Goal: Transaction & Acquisition: Purchase product/service

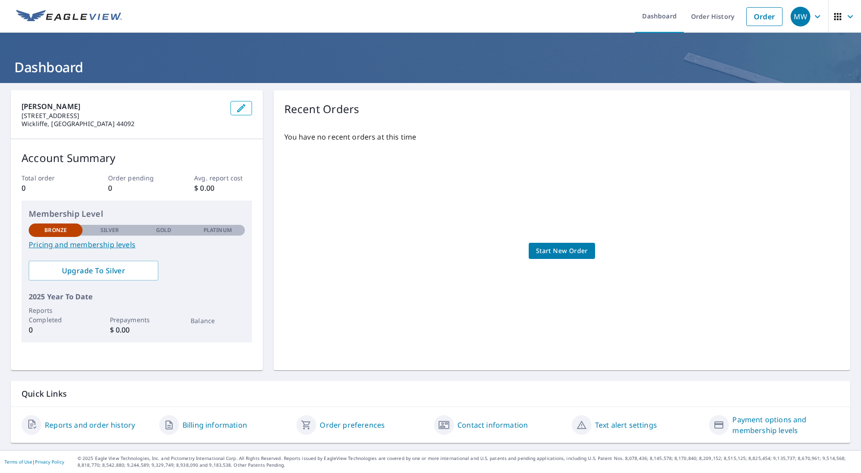
click at [101, 245] on link "Pricing and membership levels" at bounding box center [137, 244] width 216 height 11
click at [579, 248] on span "Start New Order" at bounding box center [562, 250] width 52 height 11
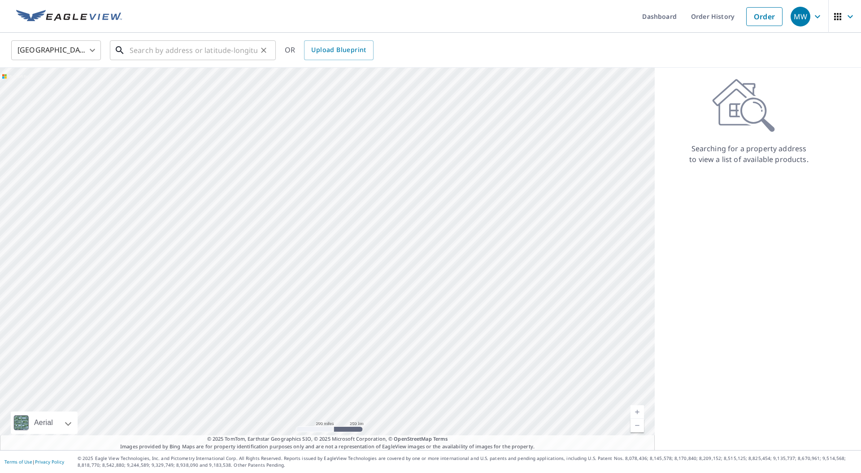
click at [171, 54] on input "text" at bounding box center [194, 50] width 128 height 25
click at [178, 50] on input "text" at bounding box center [194, 50] width 128 height 25
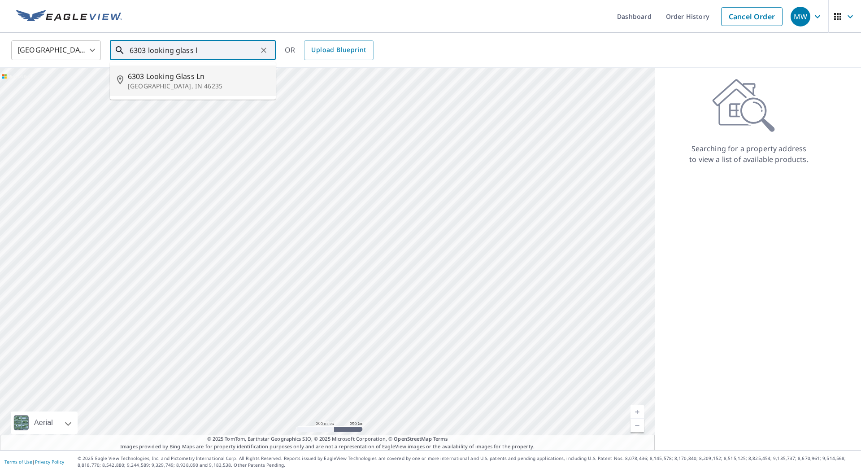
click at [167, 78] on span "6303 Looking Glass Ln" at bounding box center [198, 76] width 141 height 11
type input "6303 Looking Glass Ln Indianapolis, IN 46235"
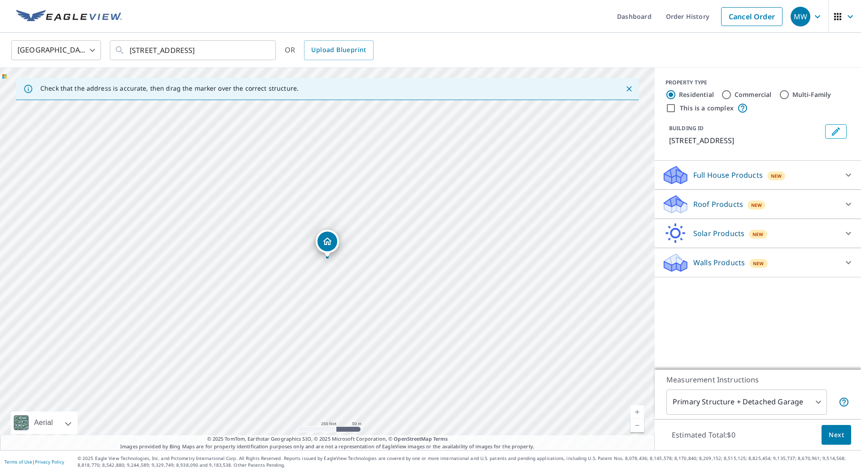
click at [738, 175] on div "Full House Products New" at bounding box center [750, 175] width 176 height 21
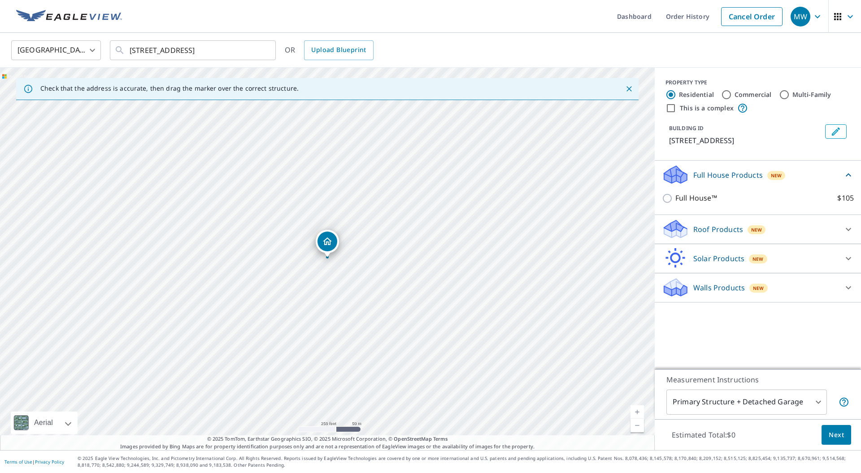
click at [827, 239] on div "Roof Products New" at bounding box center [750, 228] width 176 height 21
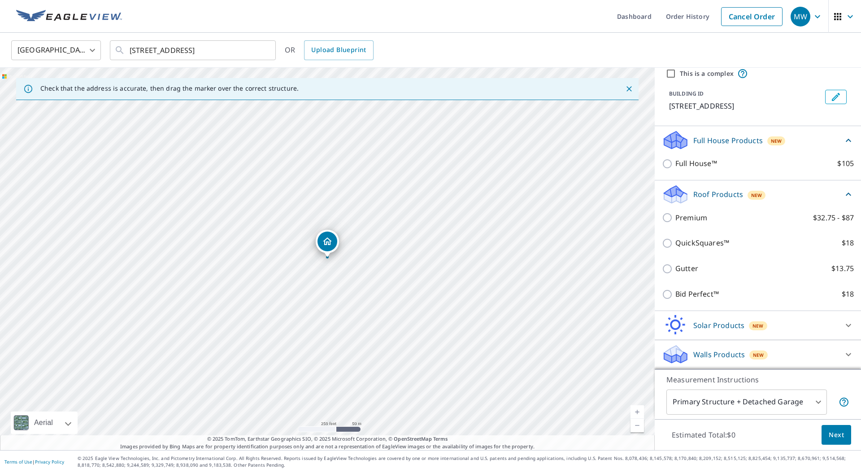
scroll to position [45, 0]
click at [770, 321] on div "Solar Products New" at bounding box center [750, 324] width 176 height 21
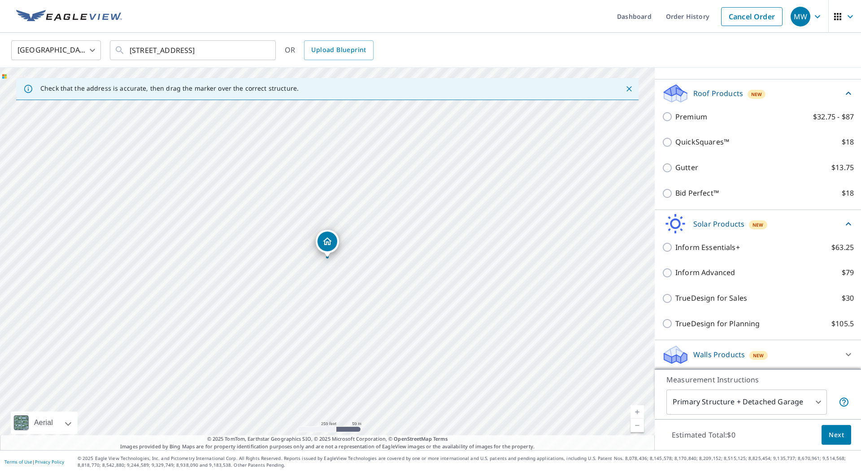
scroll to position [146, 0]
click at [770, 350] on div "Walls Products New" at bounding box center [750, 354] width 176 height 21
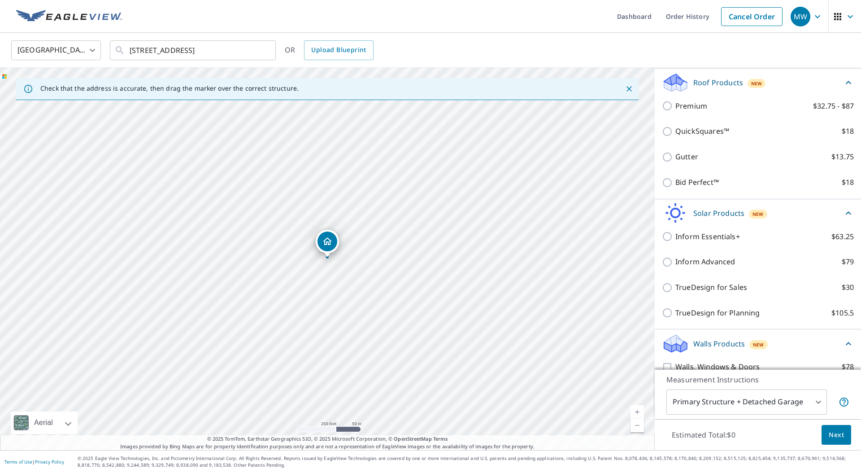
scroll to position [197, 0]
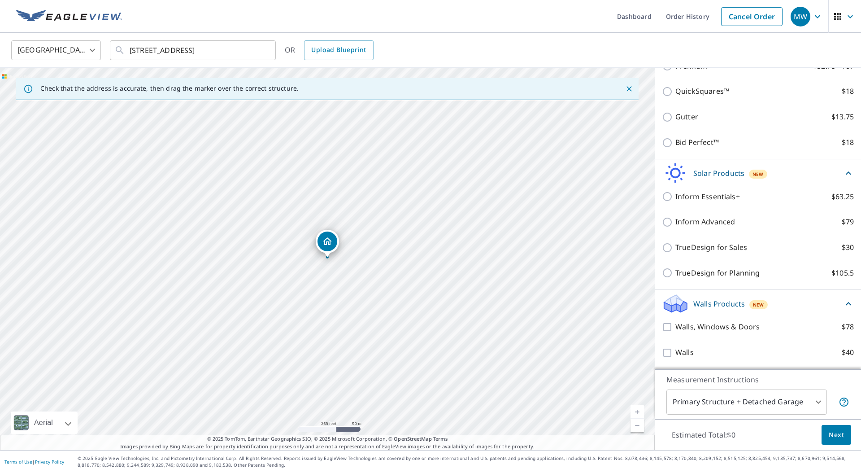
click at [841, 305] on div "Walls Products New" at bounding box center [752, 303] width 181 height 21
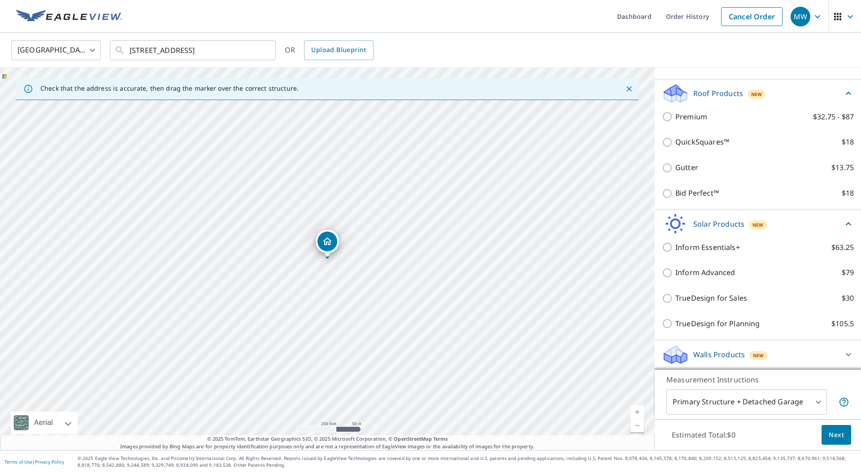
scroll to position [146, 0]
click at [851, 225] on icon at bounding box center [848, 223] width 11 height 11
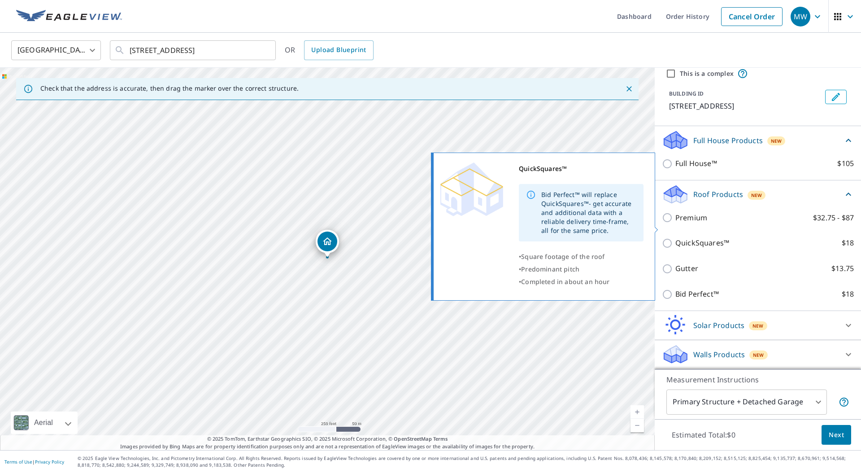
scroll to position [45, 0]
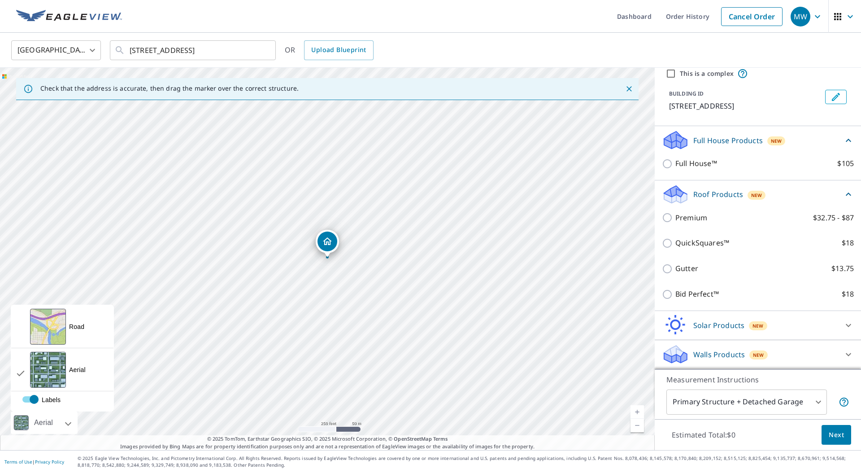
click at [40, 422] on div "Aerial" at bounding box center [43, 422] width 24 height 22
click at [49, 333] on div "View aerial and more..." at bounding box center [48, 326] width 36 height 36
click at [50, 371] on div "View aerial and more..." at bounding box center [48, 369] width 36 height 36
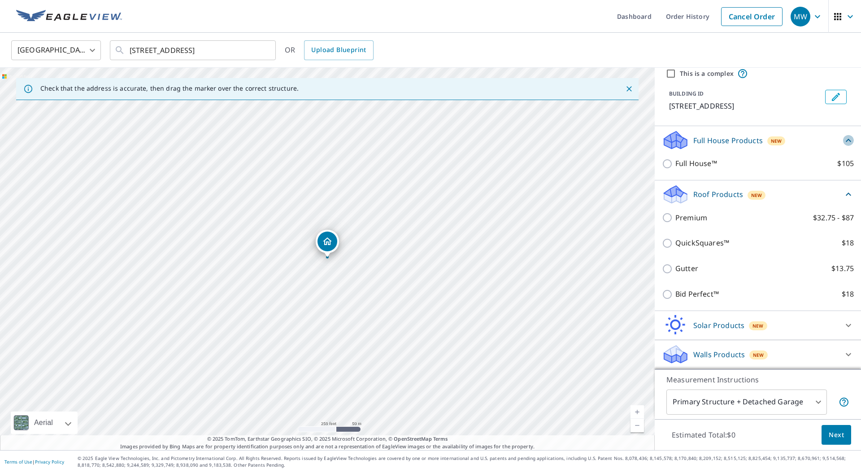
click at [843, 139] on icon at bounding box center [848, 140] width 11 height 11
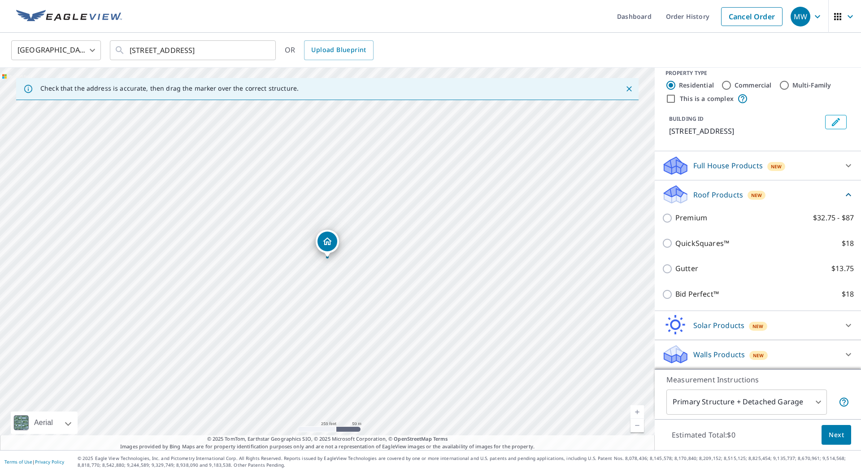
scroll to position [20, 0]
click at [846, 161] on icon at bounding box center [848, 165] width 11 height 11
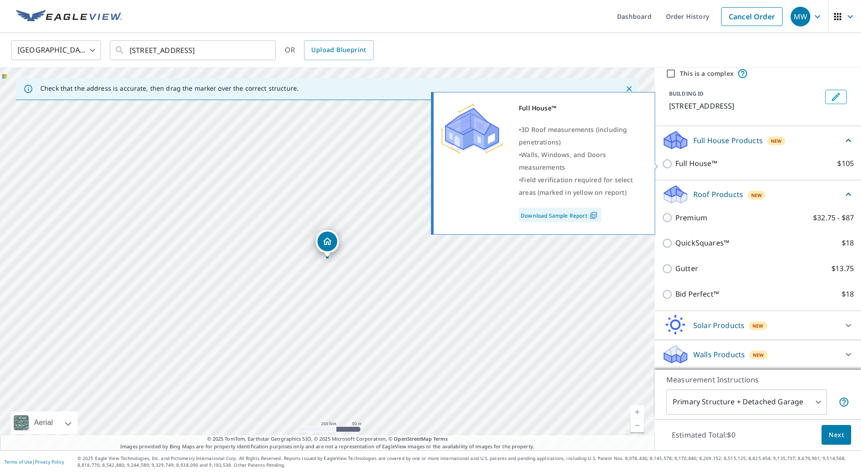
scroll to position [45, 0]
click at [577, 214] on link "Download Sample Report" at bounding box center [560, 215] width 82 height 14
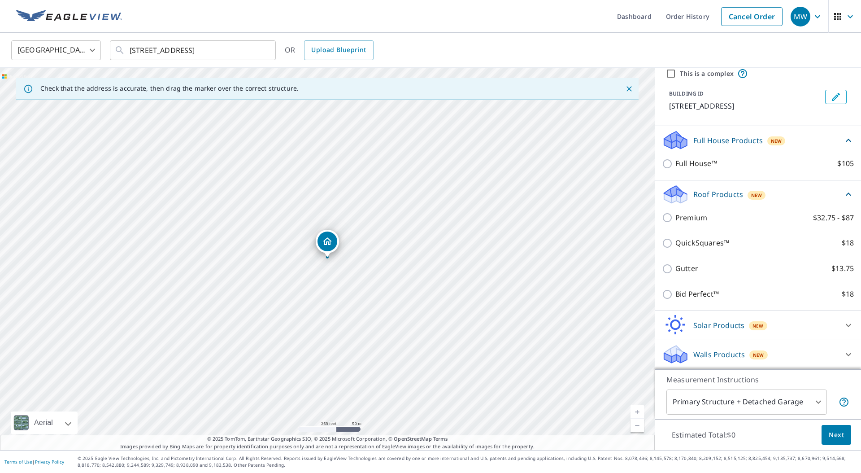
click at [846, 140] on icon at bounding box center [848, 140] width 11 height 11
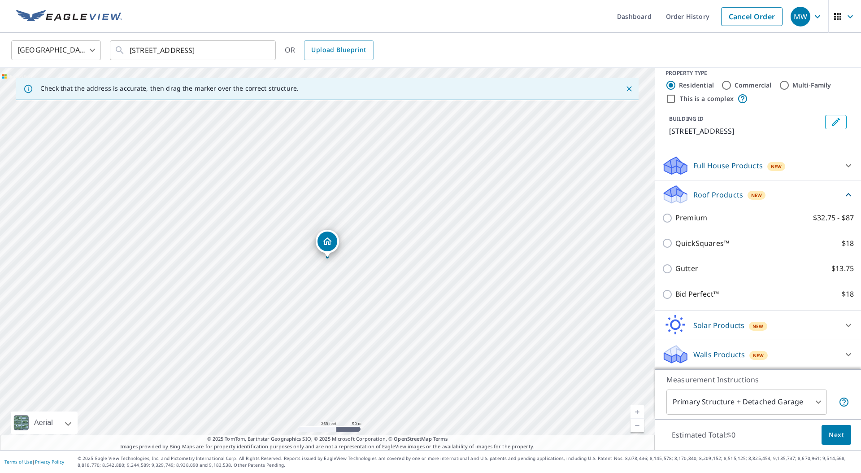
scroll to position [20, 0]
click at [733, 175] on div "Full House Products New" at bounding box center [750, 165] width 176 height 21
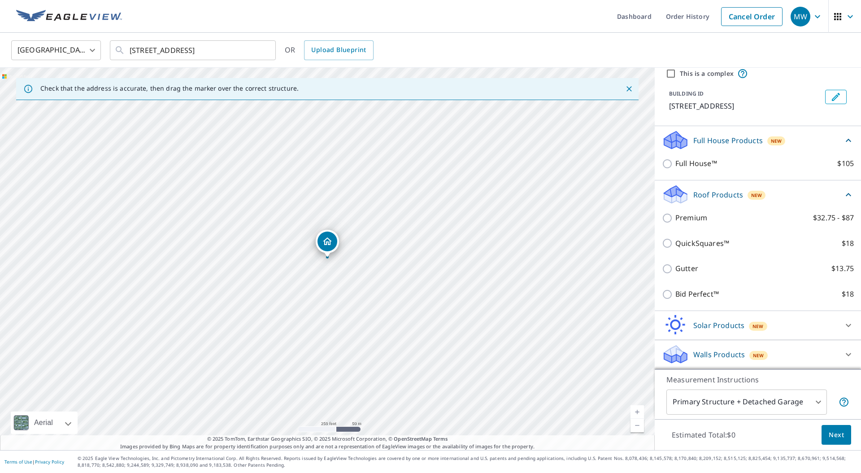
scroll to position [45, 0]
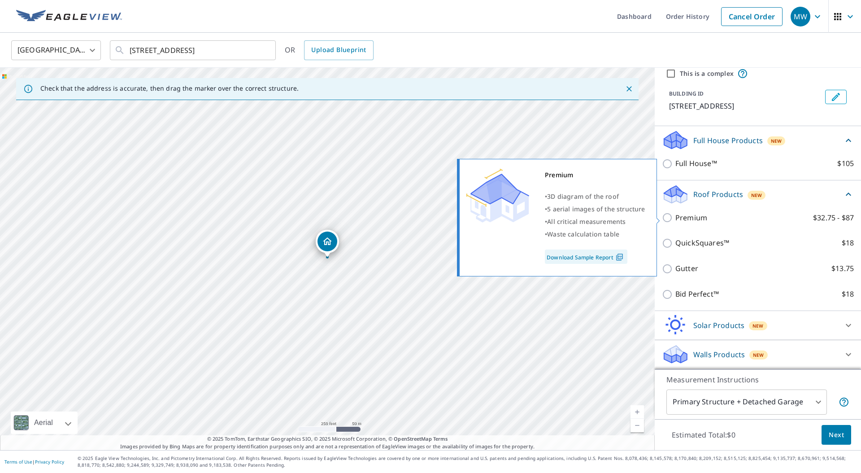
click at [586, 259] on link "Download Sample Report" at bounding box center [586, 256] width 82 height 14
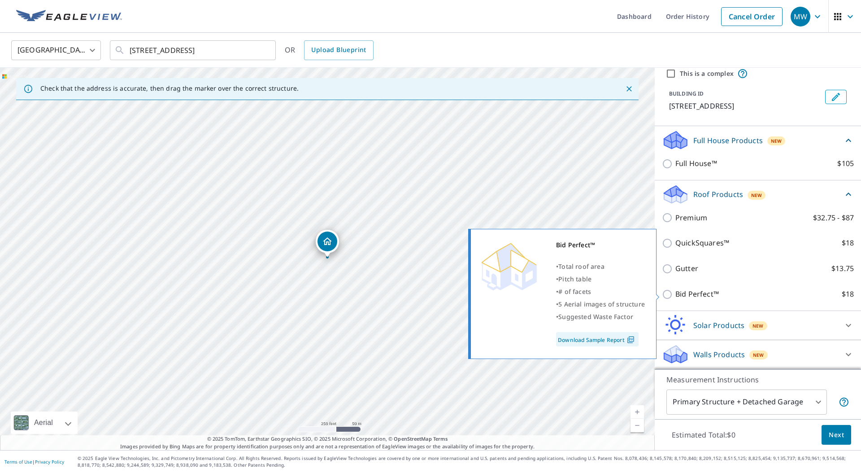
click at [605, 339] on link "Download Sample Report" at bounding box center [597, 339] width 82 height 14
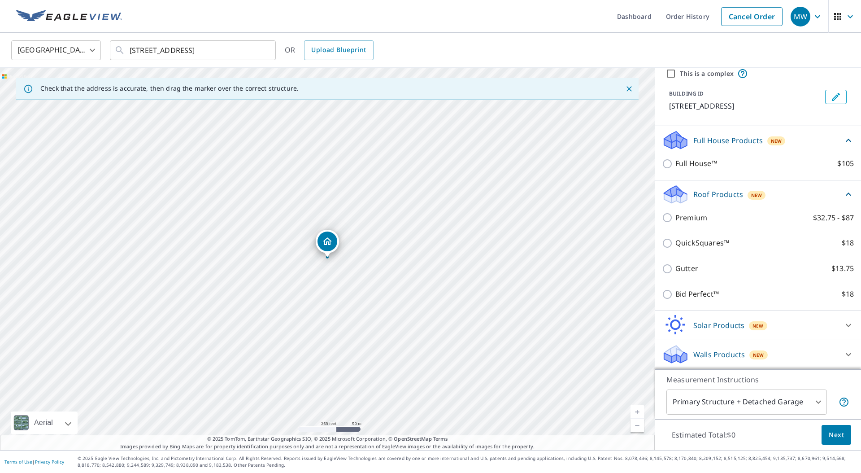
click at [791, 321] on div "Solar Products New" at bounding box center [750, 324] width 176 height 21
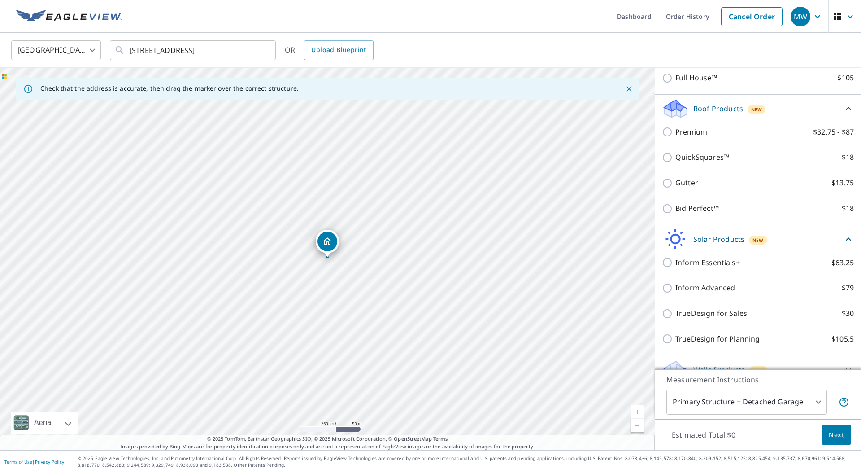
scroll to position [146, 0]
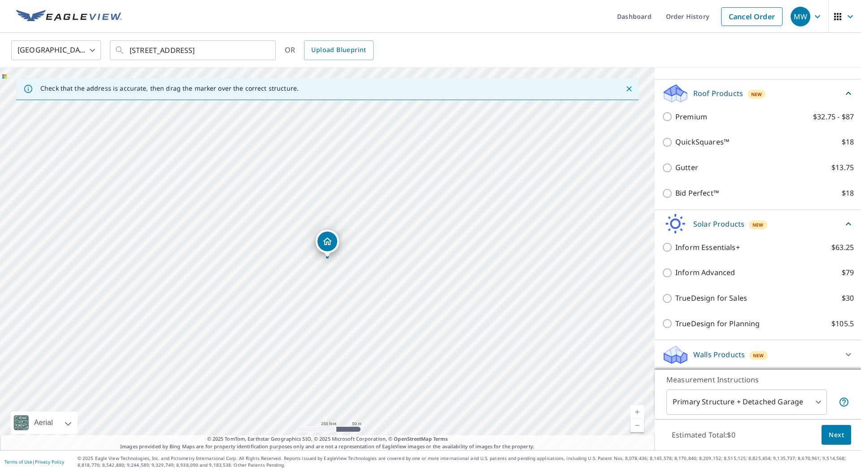
click at [786, 351] on div "Walls Products New" at bounding box center [750, 354] width 176 height 21
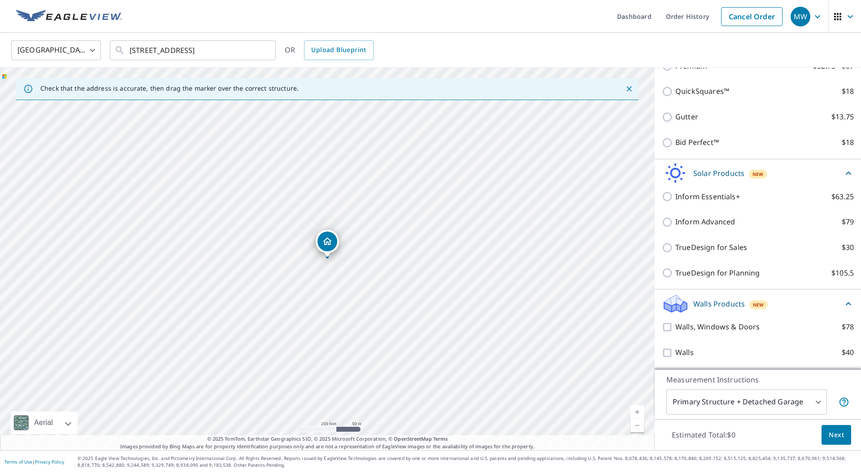
scroll to position [197, 0]
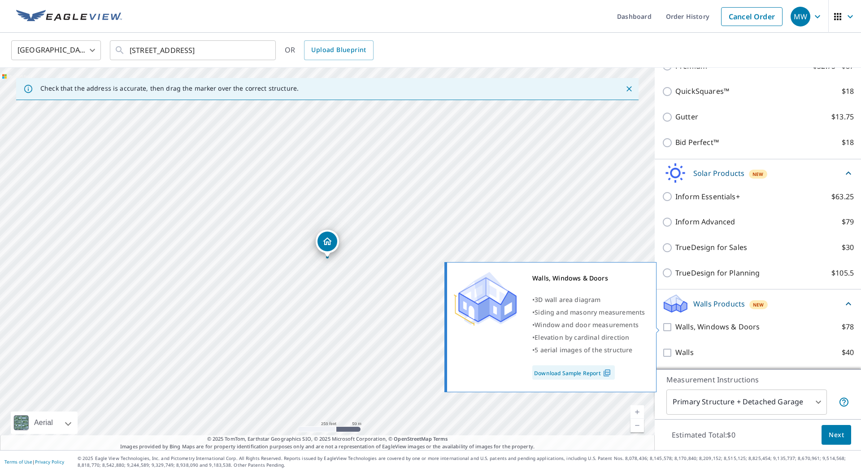
click at [584, 374] on link "Download Sample Report" at bounding box center [573, 372] width 82 height 14
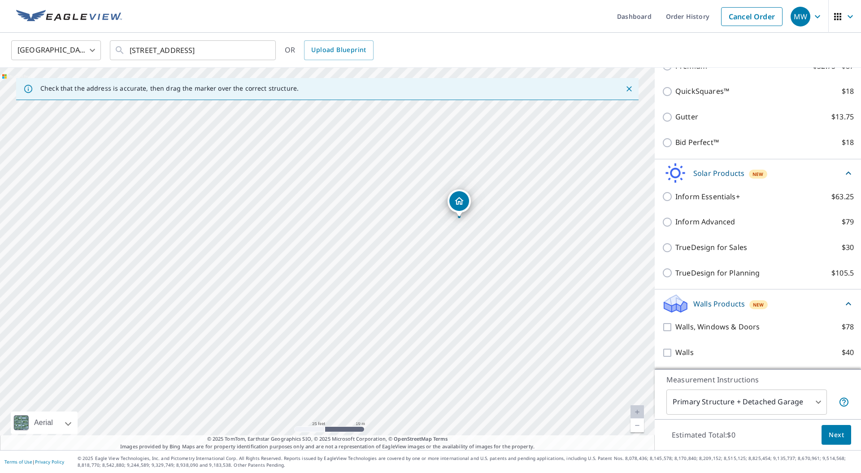
drag, startPoint x: 437, startPoint y: 238, endPoint x: 328, endPoint y: 232, distance: 109.5
click at [329, 232] on div "6303 Looking Glass Ln Indianapolis, IN 46235" at bounding box center [327, 259] width 655 height 382
drag, startPoint x: 533, startPoint y: 226, endPoint x: 503, endPoint y: 226, distance: 30.0
click at [503, 226] on div "6303 Looking Glass Ln Indianapolis, IN 46235" at bounding box center [327, 259] width 655 height 382
click at [372, 187] on div "6303 Looking Glass Ln Indianapolis, IN 46235" at bounding box center [327, 259] width 655 height 382
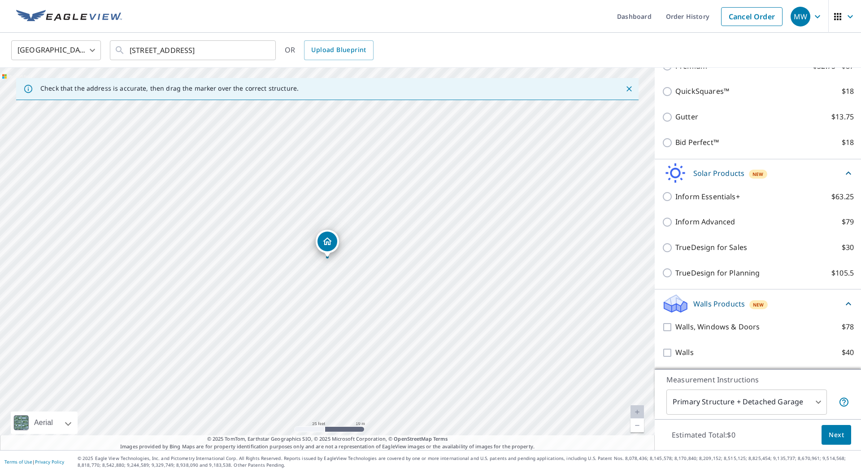
click at [325, 238] on icon "Dropped pin, building 1, Residential property, 6303 Looking Glass Ln Indianapol…" at bounding box center [327, 241] width 9 height 8
click at [325, 238] on strong "6303 Looking Glass Ln" at bounding box center [324, 237] width 69 height 7
click at [328, 245] on icon "Dropped pin, building 1, Residential property, 6303 Looking Glass Ln Indianapol…" at bounding box center [327, 241] width 11 height 11
click at [630, 85] on icon "Close" at bounding box center [628, 88] width 9 height 9
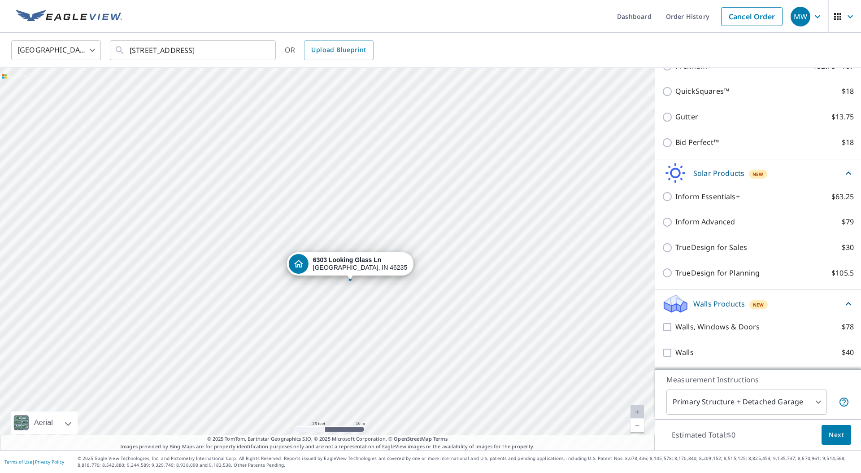
drag, startPoint x: 339, startPoint y: 240, endPoint x: 361, endPoint y: 262, distance: 31.7
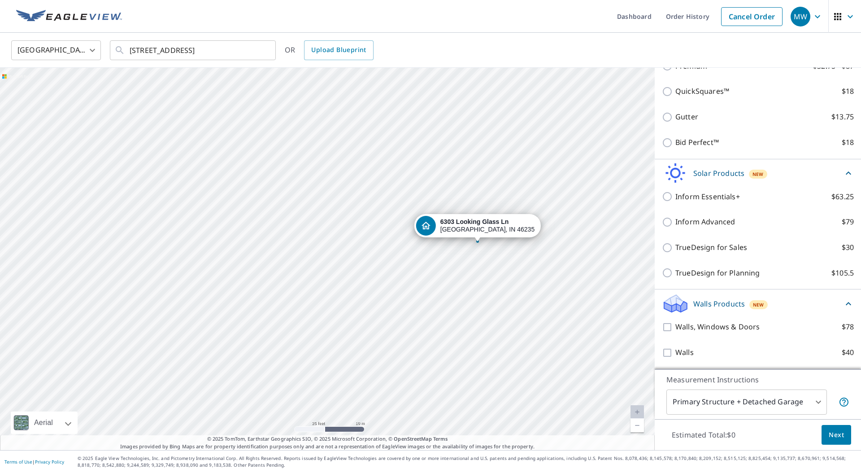
drag, startPoint x: 342, startPoint y: 246, endPoint x: 492, endPoint y: 230, distance: 151.0
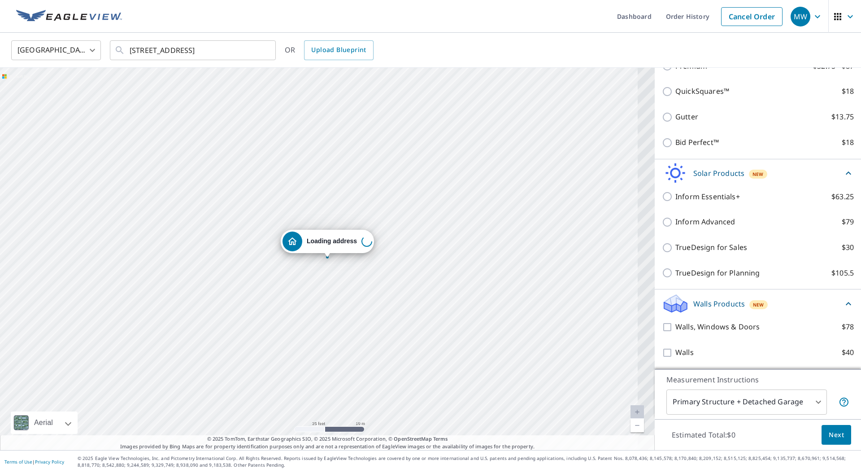
scroll to position [186, 0]
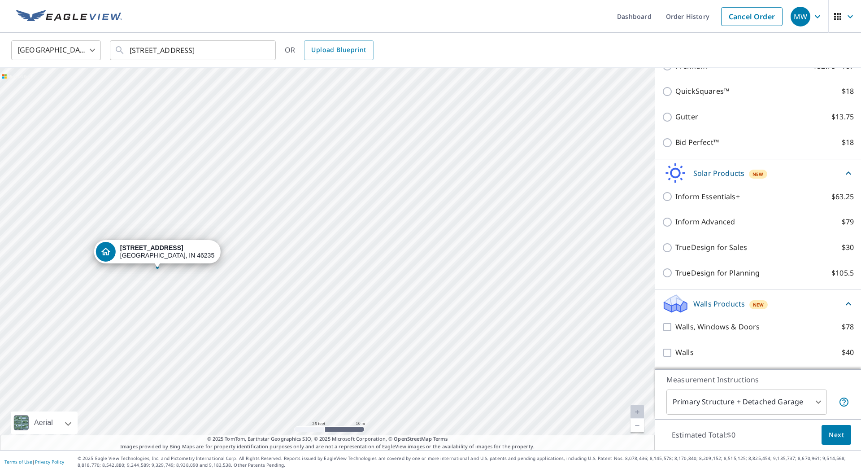
drag, startPoint x: 342, startPoint y: 244, endPoint x: 172, endPoint y: 254, distance: 170.2
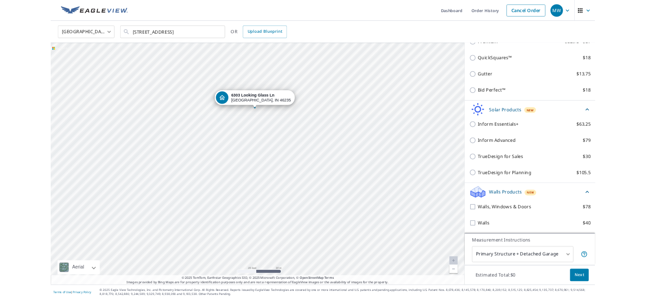
scroll to position [197, 0]
